Goal: Task Accomplishment & Management: Complete application form

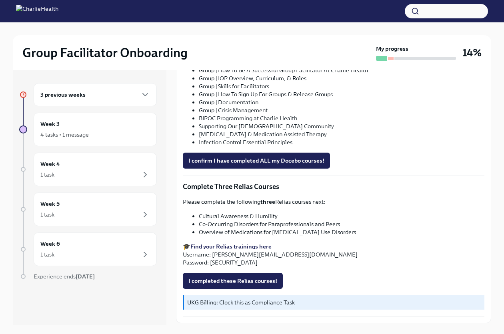
scroll to position [558, 0]
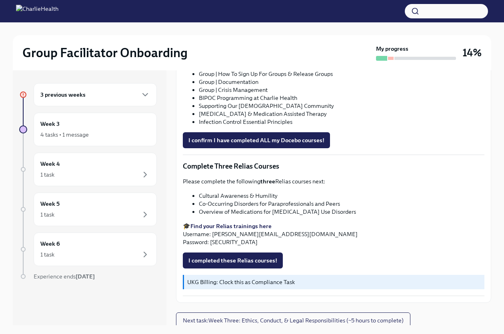
click at [136, 96] on div "3 previous weeks" at bounding box center [95, 95] width 110 height 10
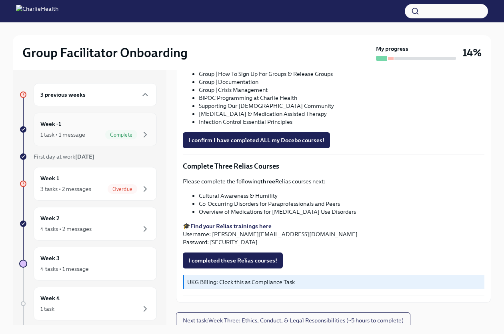
click at [131, 133] on div "Complete" at bounding box center [127, 135] width 45 height 10
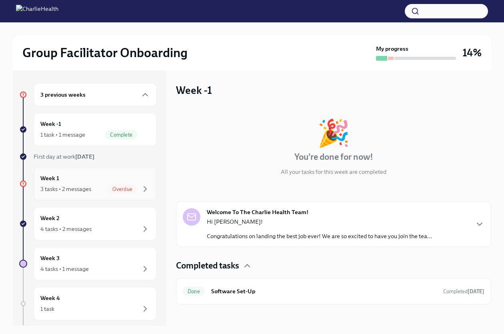
click at [123, 190] on span "Overdue" at bounding box center [123, 189] width 30 height 6
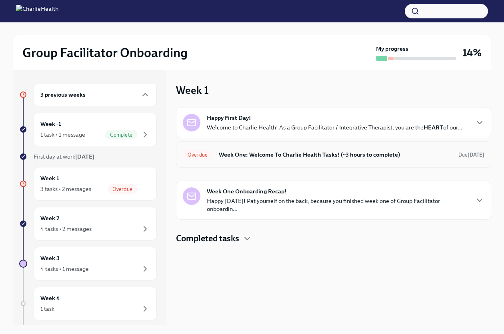
click at [288, 156] on h6 "Week One: Welcome To Charlie Health Tasks! (~3 hours to complete)" at bounding box center [335, 154] width 233 height 9
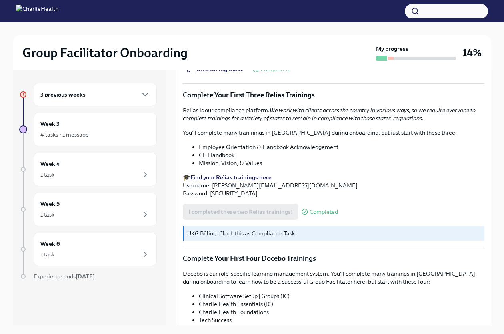
scroll to position [990, 0]
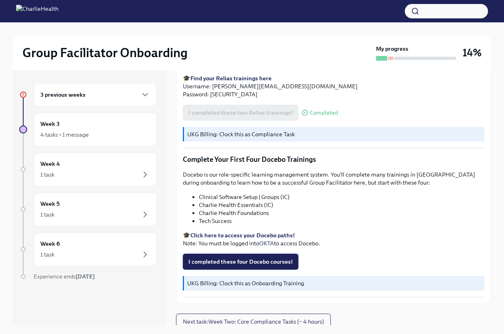
click at [254, 262] on button "I completed these four Docebo courses!" at bounding box center [240, 262] width 115 height 16
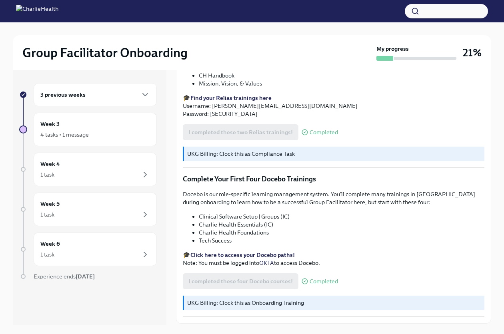
scroll to position [990, 0]
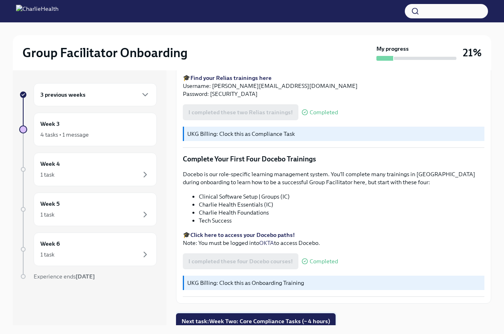
click at [265, 321] on button "Next task : Week Two: Core Compliance Tasks (~ 4 hours)" at bounding box center [255, 321] width 159 height 16
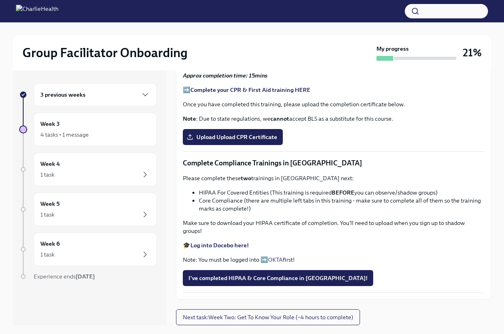
scroll to position [443, 0]
click at [286, 278] on span "I've completed HIPAA & Core Compliance in [GEOGRAPHIC_DATA]!" at bounding box center [277, 278] width 179 height 8
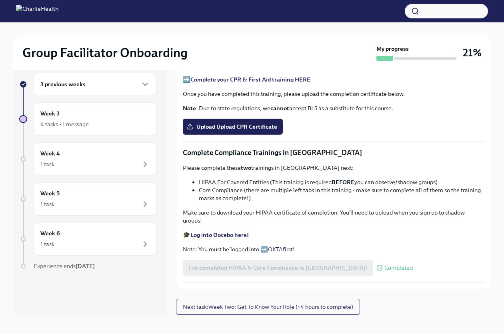
scroll to position [14, 0]
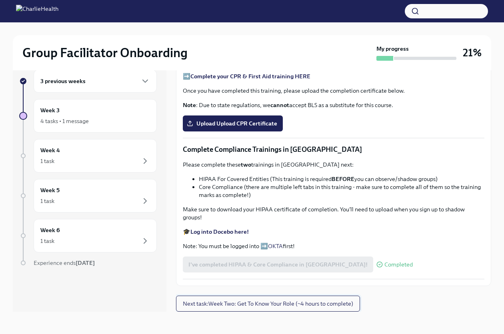
click at [270, 305] on span "Next task : Week Two: Get To Know Your Role (~4 hours to complete)" at bounding box center [268, 304] width 170 height 8
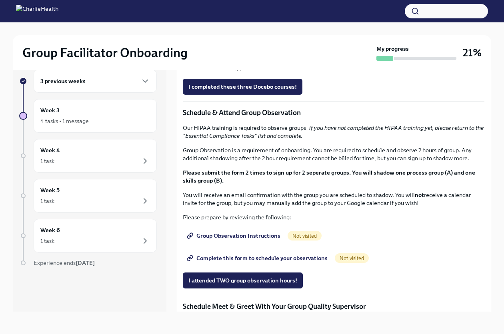
scroll to position [360, 0]
